Goal: Task Accomplishment & Management: Manage account settings

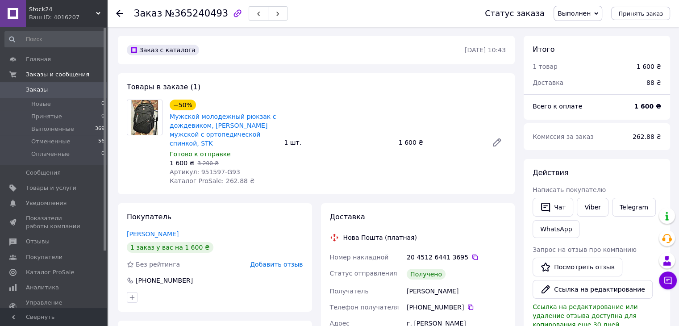
click at [71, 88] on span "Заказы" at bounding box center [54, 90] width 57 height 8
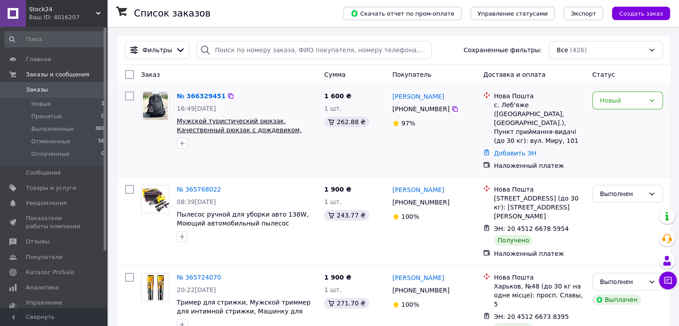
click at [244, 129] on span "Мужской туристический рюкзак, Качественный рюкзак с дождевиком, Мужской рюкзак …" at bounding box center [239, 129] width 125 height 25
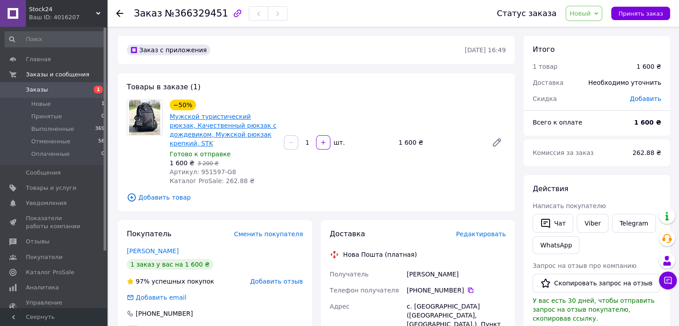
click at [205, 122] on link "Мужской туристический рюкзак, Качественный рюкзак с дождевиком, Мужской рюкзак …" at bounding box center [223, 130] width 107 height 34
drag, startPoint x: 196, startPoint y: 174, endPoint x: 214, endPoint y: 174, distance: 17.9
click at [214, 174] on span "Артикул: 951597-G8" at bounding box center [203, 171] width 67 height 7
copy span "951597"
drag, startPoint x: 395, startPoint y: 140, endPoint x: 413, endPoint y: 142, distance: 18.0
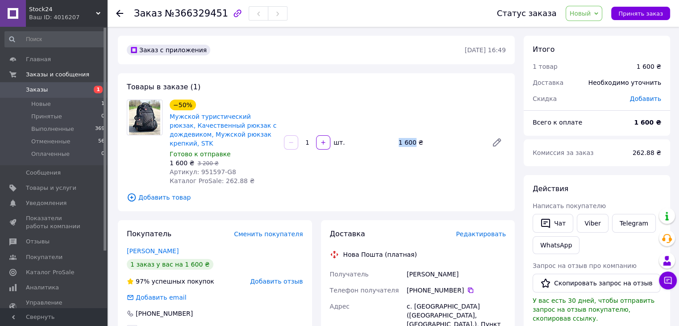
click at [413, 142] on div "1 600 ₴" at bounding box center [439, 142] width 89 height 13
copy div "1 600"
drag, startPoint x: 217, startPoint y: 180, endPoint x: 234, endPoint y: 182, distance: 17.9
click at [234, 182] on span "Каталог ProSale: 262.88 ₴" at bounding box center [212, 180] width 85 height 7
copy span "262.88"
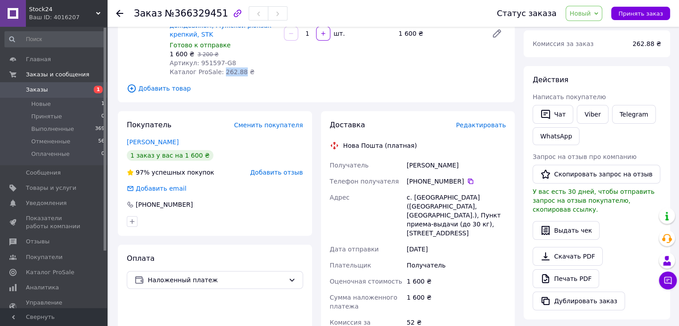
scroll to position [134, 0]
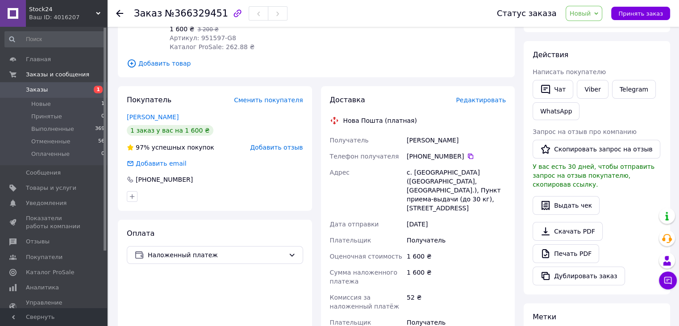
click at [417, 141] on div "Дужич Олексій" at bounding box center [456, 140] width 103 height 16
copy div "Дужич"
click at [441, 140] on div "Дужич Олексій" at bounding box center [456, 140] width 103 height 16
click at [441, 141] on div "Дужич Олексій" at bounding box center [456, 140] width 103 height 16
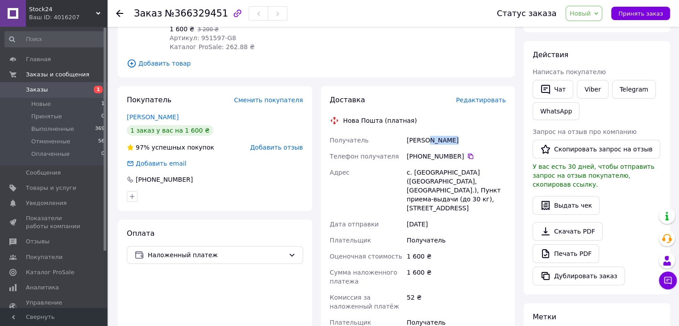
copy div "Олексій"
click at [467, 159] on icon at bounding box center [470, 156] width 7 height 7
click at [426, 172] on div "с. Лебяжье (Харьковская обл., Чугуевский р-н.), Пункт приема-выдачи (до 30 кг),…" at bounding box center [456, 190] width 103 height 52
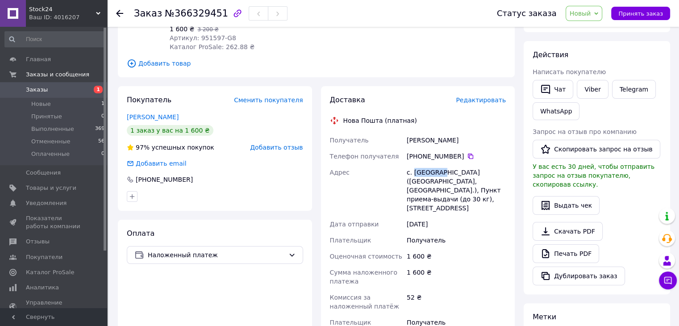
copy div "Лебяжье"
